Goal: Information Seeking & Learning: Learn about a topic

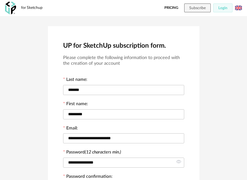
scroll to position [136, 0]
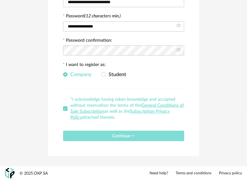
click at [143, 133] on button "Continue" at bounding box center [123, 136] width 121 height 10
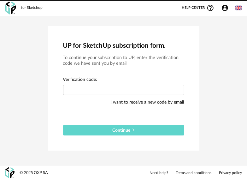
scroll to position [0, 0]
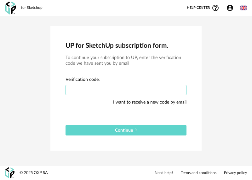
click at [119, 93] on input "text" at bounding box center [126, 90] width 121 height 10
paste input "****"
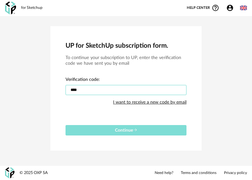
type input "****"
click at [120, 133] on button "Continue" at bounding box center [126, 130] width 121 height 10
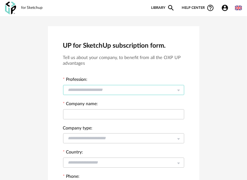
click at [117, 89] on input "text" at bounding box center [123, 90] width 121 height 10
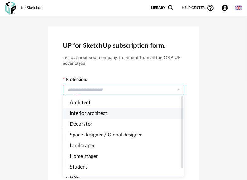
click at [117, 114] on li "Interior architect" at bounding box center [126, 113] width 126 height 11
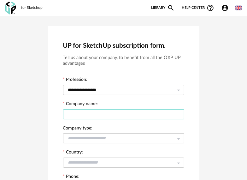
click at [117, 113] on input "text" at bounding box center [123, 114] width 121 height 10
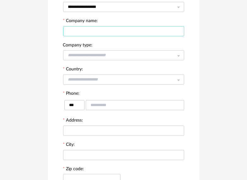
scroll to position [63, 0]
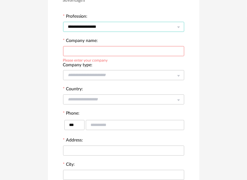
click at [152, 30] on input "**********" at bounding box center [123, 27] width 121 height 10
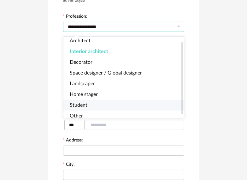
scroll to position [0, 0]
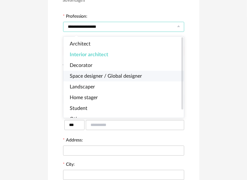
click at [133, 77] on span "Space designer / Global designer" at bounding box center [106, 76] width 72 height 5
type input "**********"
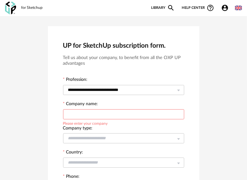
click at [116, 111] on input "text" at bounding box center [123, 114] width 121 height 10
click at [150, 112] on input "***" at bounding box center [123, 114] width 121 height 10
type input "**********"
click at [151, 134] on input "text" at bounding box center [123, 138] width 121 height 10
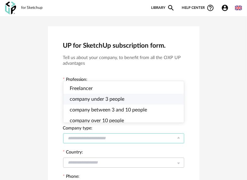
click at [145, 99] on li "company under 3 people" at bounding box center [126, 99] width 126 height 11
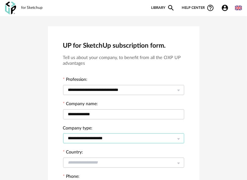
click at [134, 136] on input "**********" at bounding box center [123, 138] width 121 height 10
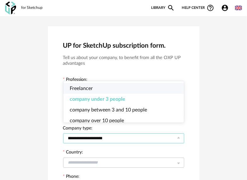
click at [115, 86] on li "Freelancer" at bounding box center [126, 88] width 126 height 11
type input "**********"
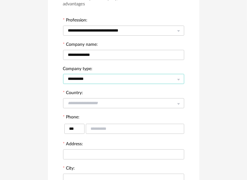
scroll to position [63, 0]
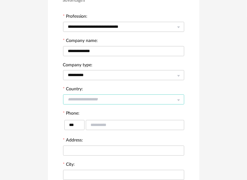
click at [160, 101] on input "text" at bounding box center [123, 99] width 121 height 10
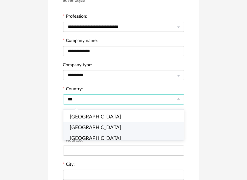
click at [95, 134] on li "Indonesia" at bounding box center [126, 138] width 126 height 11
type input "*********"
type input "***"
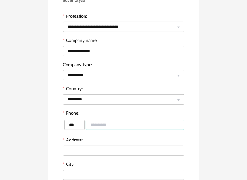
click at [96, 128] on input "text" at bounding box center [135, 125] width 98 height 10
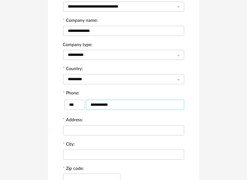
scroll to position [95, 0]
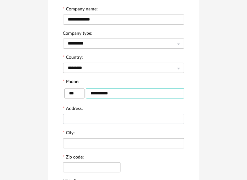
type input "**********"
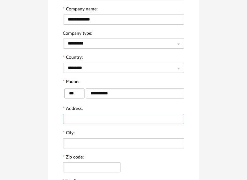
click at [109, 117] on input "text" at bounding box center [123, 119] width 121 height 10
type input "*"
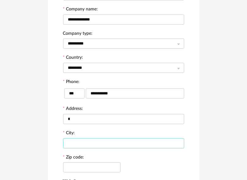
click at [125, 141] on input "text" at bounding box center [123, 143] width 121 height 10
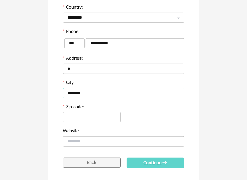
scroll to position [158, 0]
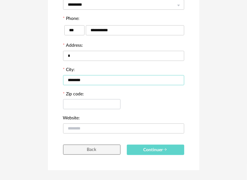
type input "********"
click at [96, 104] on input "text" at bounding box center [91, 104] width 57 height 10
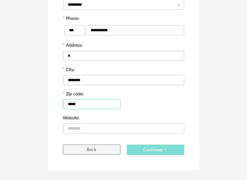
type input "*****"
click at [149, 149] on span "Continuer" at bounding box center [156, 150] width 24 height 4
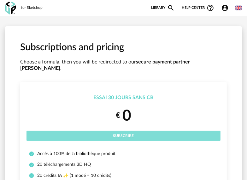
click at [138, 131] on button "Subscribe" at bounding box center [124, 136] width 194 height 10
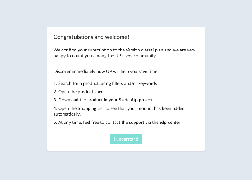
click at [135, 138] on span "I understand" at bounding box center [126, 139] width 24 height 4
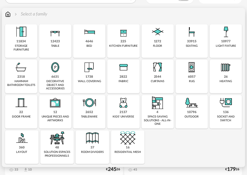
scroll to position [63, 0]
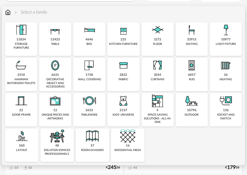
click at [188, 43] on div "seating" at bounding box center [192, 43] width 12 height 3
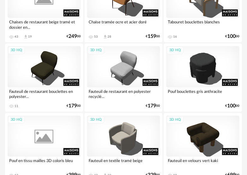
scroll to position [1389, 0]
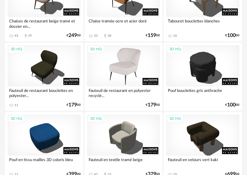
click at [116, 66] on div "3D HQ" at bounding box center [123, 65] width 73 height 41
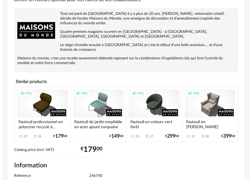
scroll to position [63, 0]
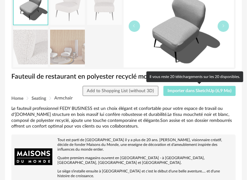
click at [187, 91] on span "Importer dans SketchUp (6,9 Mo)" at bounding box center [200, 91] width 64 height 4
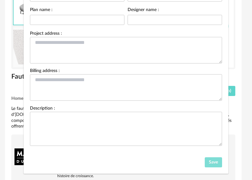
click at [212, 160] on span "Save" at bounding box center [213, 162] width 9 height 4
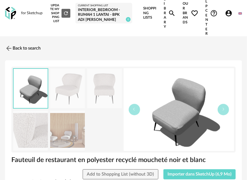
scroll to position [0, 0]
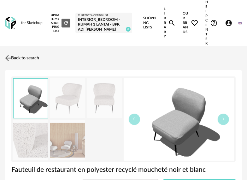
click at [7, 57] on img at bounding box center [8, 57] width 9 height 9
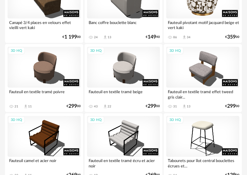
scroll to position [1695, 0]
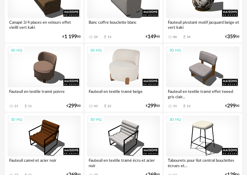
click at [118, 79] on div "3D HQ" at bounding box center [123, 66] width 73 height 41
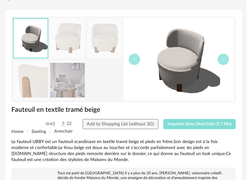
scroll to position [63, 0]
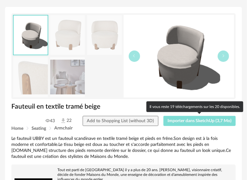
click at [185, 116] on button "Importer dans SketchUp (3,7 Mo)" at bounding box center [199, 121] width 73 height 10
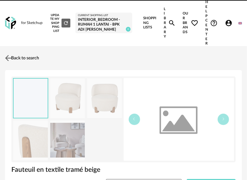
click at [12, 26] on img at bounding box center [10, 23] width 11 height 13
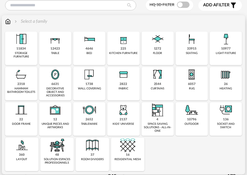
scroll to position [95, 0]
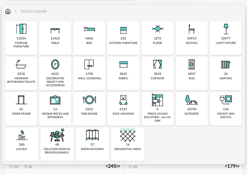
click at [60, 76] on div "6631 decorative object and accessories" at bounding box center [55, 73] width 32 height 33
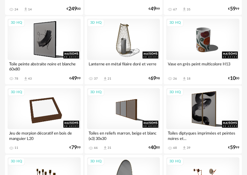
scroll to position [1042, 0]
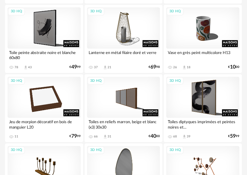
click at [137, 56] on div "Lanterne en métal filaire doré et verre" at bounding box center [123, 55] width 73 height 13
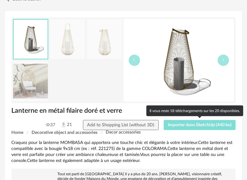
scroll to position [63, 0]
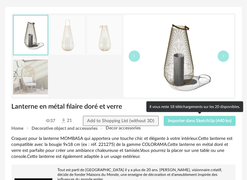
click at [189, 121] on span "Importer dans SketchUp (440 ko)" at bounding box center [200, 121] width 64 height 4
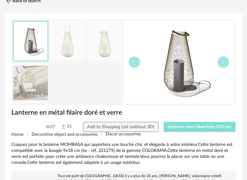
scroll to position [0, 0]
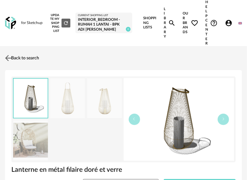
click at [9, 57] on img at bounding box center [8, 57] width 9 height 9
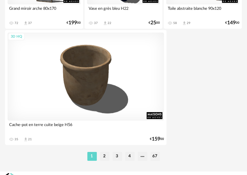
scroll to position [2411, 0]
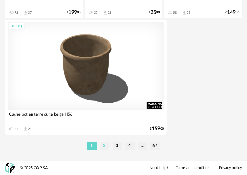
click at [109, 143] on li "2" at bounding box center [104, 145] width 9 height 9
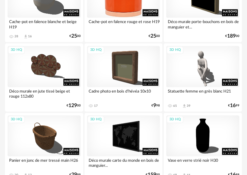
scroll to position [821, 0]
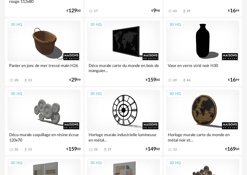
click at [208, 68] on div "Vase en verre strié noir H30" at bounding box center [202, 68] width 73 height 13
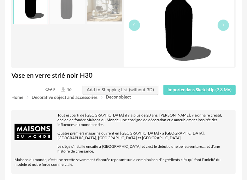
scroll to position [95, 0]
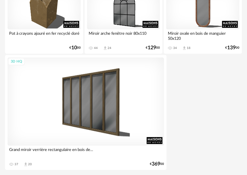
scroll to position [2411, 0]
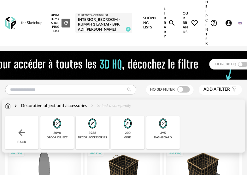
click at [10, 106] on img at bounding box center [8, 106] width 6 height 6
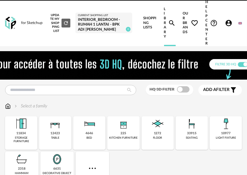
scroll to position [32, 0]
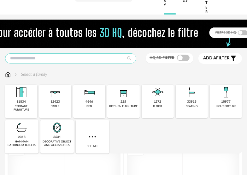
click at [81, 57] on input "text" at bounding box center [70, 58] width 131 height 10
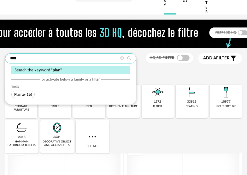
type input "****"
click at [25, 96] on span "Plan te (16)" at bounding box center [22, 95] width 23 height 8
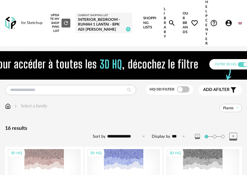
click at [10, 110] on div "Select a family Plante" at bounding box center [123, 109] width 237 height 13
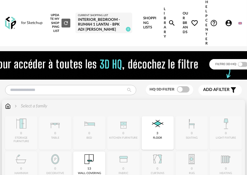
click at [9, 106] on img at bounding box center [8, 106] width 6 height 6
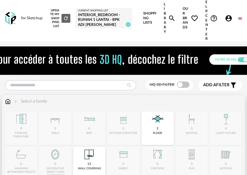
scroll to position [95, 0]
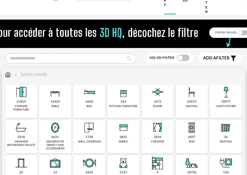
scroll to position [95, 0]
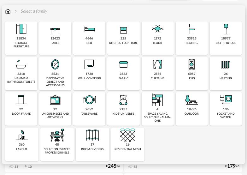
click at [67, 78] on div "decorative object and accessories" at bounding box center [55, 82] width 28 height 11
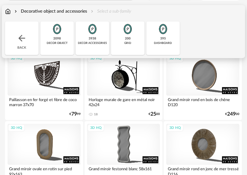
click at [93, 42] on div "decor accessories" at bounding box center [92, 42] width 29 height 3
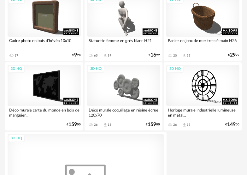
scroll to position [2412, 0]
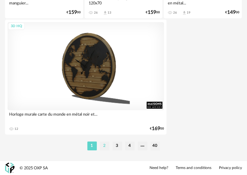
click at [102, 145] on li "2" at bounding box center [104, 145] width 9 height 9
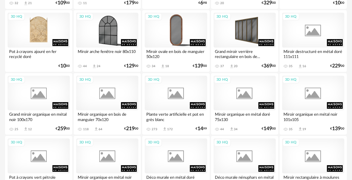
scroll to position [789, 0]
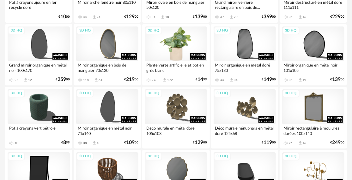
click at [180, 50] on div "3D HQ" at bounding box center [176, 44] width 62 height 35
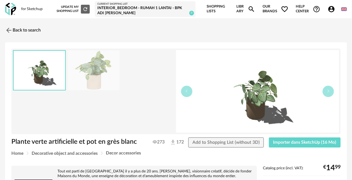
scroll to position [32, 0]
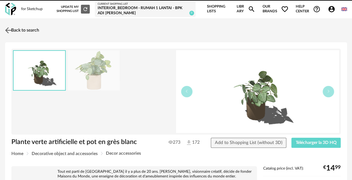
click at [13, 32] on img at bounding box center [8, 30] width 9 height 9
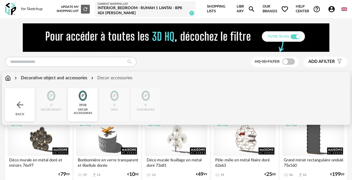
click at [9, 80] on img at bounding box center [8, 78] width 6 height 6
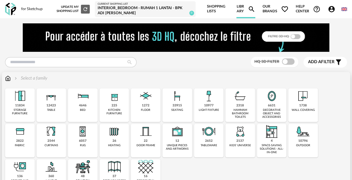
click at [53, 108] on div "table" at bounding box center [51, 109] width 8 height 3
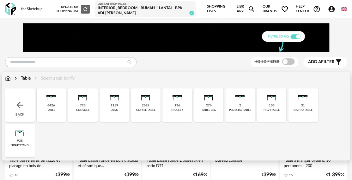
click at [141, 105] on div "2629 coffee table" at bounding box center [146, 104] width 30 height 33
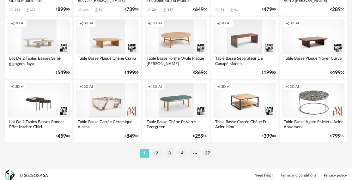
scroll to position [1240, 0]
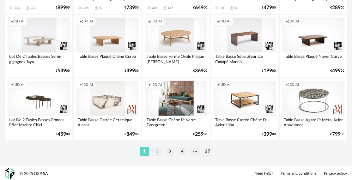
click at [158, 150] on li "2" at bounding box center [156, 151] width 9 height 9
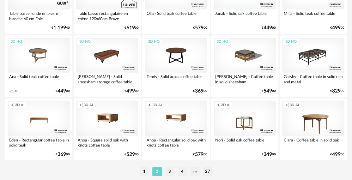
scroll to position [1240, 0]
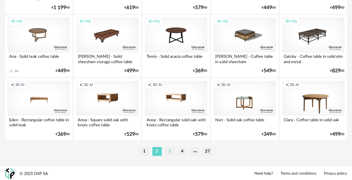
click at [168, 153] on li "3" at bounding box center [169, 151] width 9 height 9
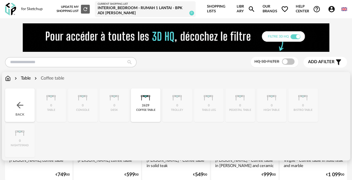
click at [148, 104] on div "2629" at bounding box center [146, 106] width 8 height 4
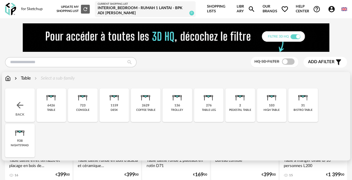
click at [26, 76] on div "Table" at bounding box center [21, 78] width 17 height 6
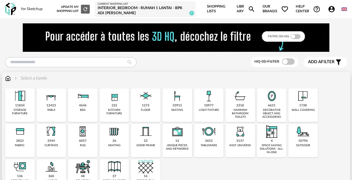
click at [59, 105] on div "12423 table" at bounding box center [52, 104] width 30 height 33
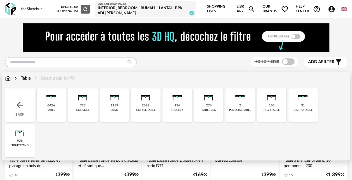
click at [81, 107] on div "723" at bounding box center [83, 106] width 6 height 4
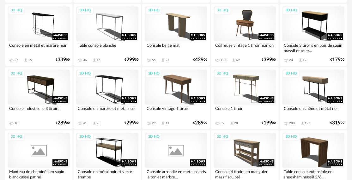
scroll to position [189, 0]
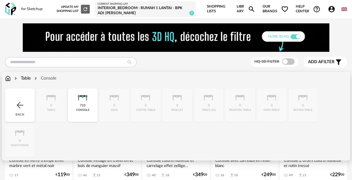
click at [46, 79] on div "Console" at bounding box center [44, 78] width 23 height 6
click at [72, 107] on div "723 console" at bounding box center [83, 104] width 30 height 33
click at [48, 104] on div "Close icon Back 0 table 723 console 0 desk 0 coffee table 0 trolley 0 table leg…" at bounding box center [175, 122] width 341 height 69
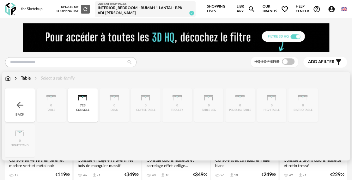
click at [113, 102] on div "Close icon Back 0 table 723 console 0 desk 0 coffee table 0 trolley 0 table leg…" at bounding box center [175, 122] width 341 height 69
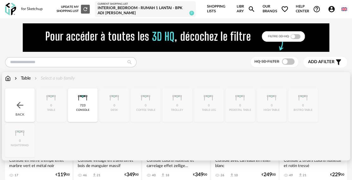
click at [29, 78] on div "Table" at bounding box center [21, 78] width 17 height 6
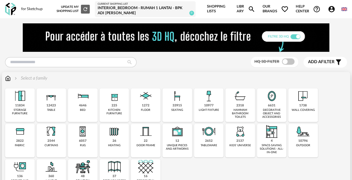
click at [46, 97] on img at bounding box center [51, 95] width 15 height 15
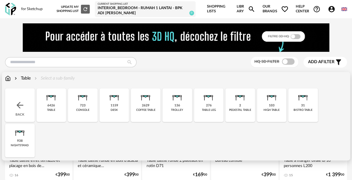
click at [27, 133] on div "938 nightstand" at bounding box center [20, 140] width 30 height 33
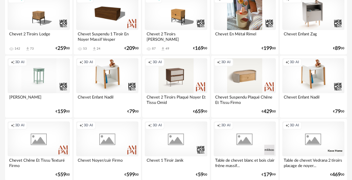
scroll to position [221, 0]
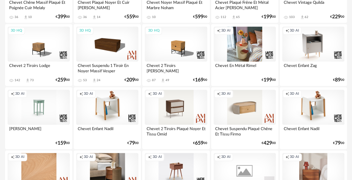
click at [249, 54] on div "Creation icon 3D AI" at bounding box center [244, 44] width 62 height 35
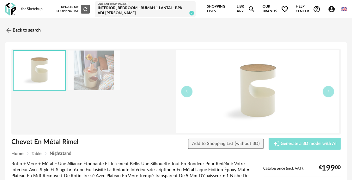
drag, startPoint x: 287, startPoint y: 143, endPoint x: 324, endPoint y: 85, distance: 69.0
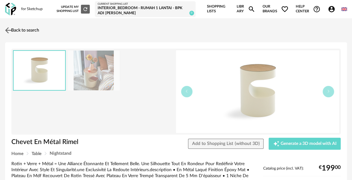
click at [12, 33] on img at bounding box center [8, 30] width 9 height 9
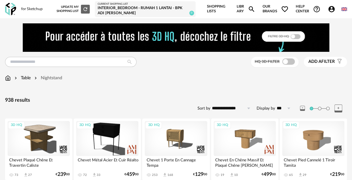
click at [323, 60] on span "Add a filter" at bounding box center [321, 61] width 27 height 5
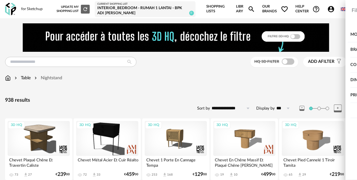
click at [226, 97] on div "Filter by : Model HQ 3D filter Brand &tradition 0 101 Copenhagen 0 366 Concept …" at bounding box center [178, 90] width 357 height 180
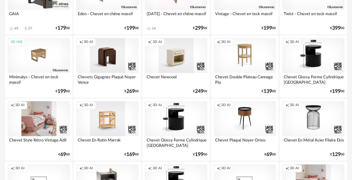
scroll to position [1105, 0]
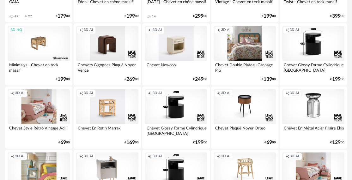
click at [245, 51] on div "Creation icon 3D AI" at bounding box center [244, 43] width 62 height 35
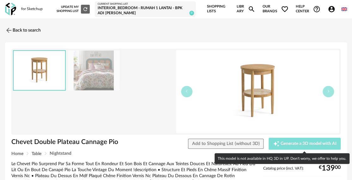
click at [294, 143] on span "Generate a 3D model with AI" at bounding box center [308, 143] width 56 height 4
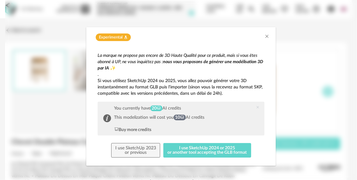
click at [264, 40] on div "Experimental Flask icon" at bounding box center [180, 37] width 177 height 8
click at [264, 37] on icon "Close" at bounding box center [266, 36] width 5 height 5
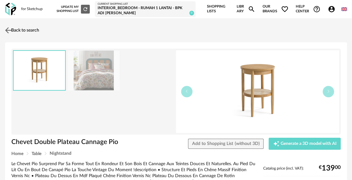
click at [13, 30] on link "Back to search" at bounding box center [21, 30] width 36 height 14
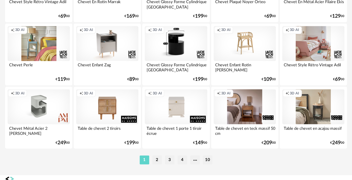
scroll to position [1239, 0]
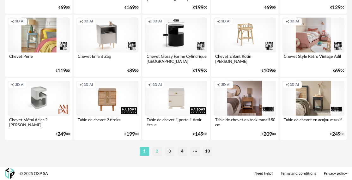
click at [157, 151] on li "2" at bounding box center [156, 151] width 9 height 9
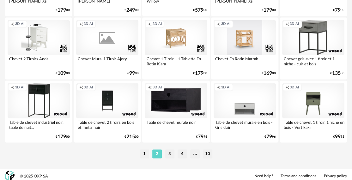
scroll to position [1239, 0]
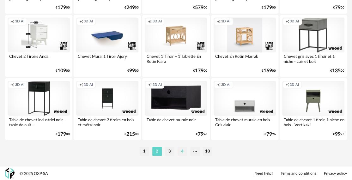
click at [179, 151] on li "4" at bounding box center [181, 151] width 9 height 9
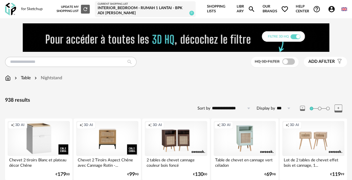
click at [288, 108] on icon at bounding box center [288, 108] width 8 height 10
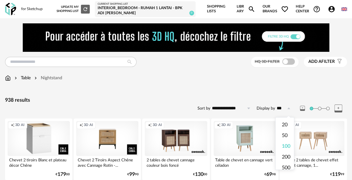
click at [288, 108] on icon at bounding box center [288, 108] width 8 height 10
click at [321, 63] on span "Add a" at bounding box center [314, 61] width 13 height 4
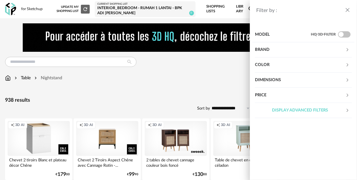
click at [277, 90] on div "Price" at bounding box center [300, 95] width 90 height 15
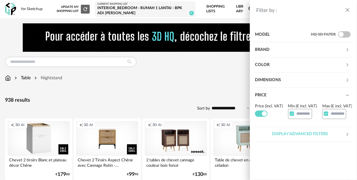
click at [307, 81] on div "Dimensions" at bounding box center [300, 80] width 90 height 15
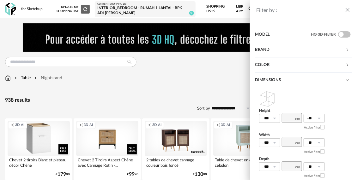
click at [305, 78] on div "Dimensions" at bounding box center [300, 80] width 90 height 15
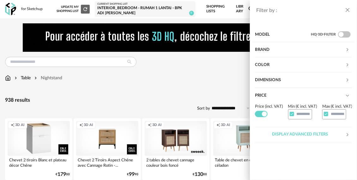
click at [308, 63] on div "Color" at bounding box center [300, 64] width 90 height 15
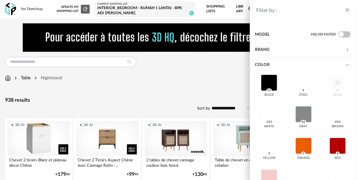
click at [308, 63] on div "Color" at bounding box center [300, 64] width 90 height 15
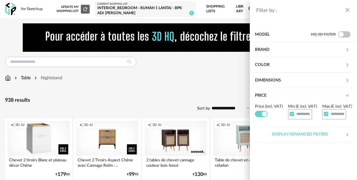
click at [310, 52] on div "Brand" at bounding box center [300, 49] width 90 height 15
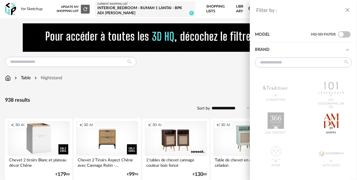
click at [310, 52] on div "Brand" at bounding box center [300, 49] width 90 height 15
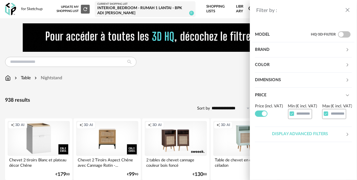
click at [312, 132] on div "Display advanced filters" at bounding box center [300, 134] width 90 height 15
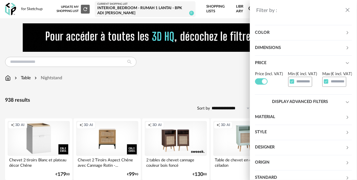
scroll to position [78, 0]
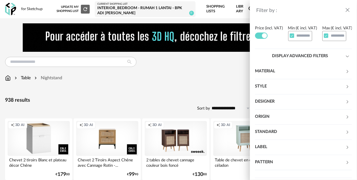
click at [280, 117] on div "Origin" at bounding box center [300, 116] width 90 height 15
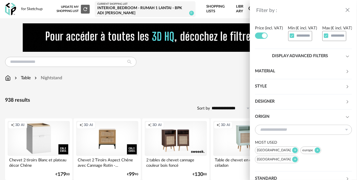
click at [280, 116] on div "Origin" at bounding box center [300, 116] width 90 height 15
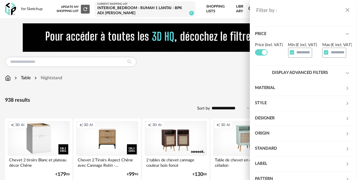
scroll to position [15, 0]
